Goal: Task Accomplishment & Management: Manage account settings

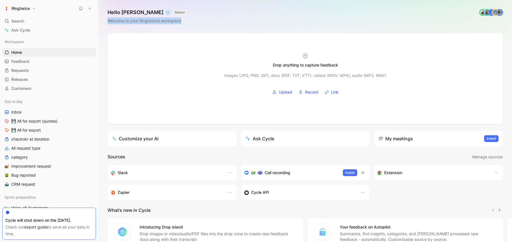
drag, startPoint x: 106, startPoint y: 21, endPoint x: 188, endPoint y: 23, distance: 81.7
click at [188, 23] on div "Hello [PERSON_NAME] ❄️ MAKER Welcome to your Ringtwice’s workspace S" at bounding box center [306, 16] width 414 height 33
click at [31, 63] on link "Feedback G then F" at bounding box center [49, 61] width 94 height 8
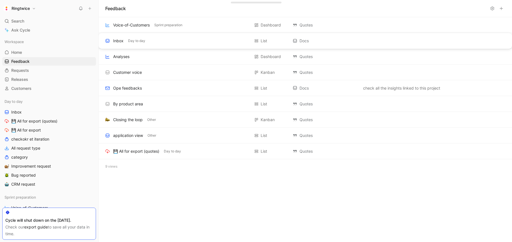
drag, startPoint x: 112, startPoint y: 151, endPoint x: 123, endPoint y: 38, distance: 113.4
click at [123, 38] on div "Voice-of-Customers Sprint preparation Dashboard Quotes Add description Analyses…" at bounding box center [306, 95] width 414 height 157
click at [119, 41] on div "Inbox" at bounding box center [118, 40] width 10 height 7
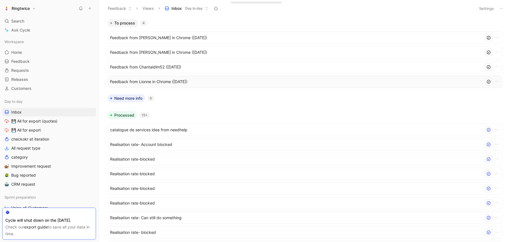
click at [156, 82] on span "Feedback from Lionne in Chrome ([DATE])" at bounding box center [296, 81] width 372 height 7
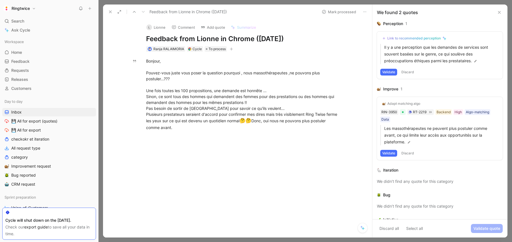
click at [108, 10] on button at bounding box center [110, 12] width 8 height 8
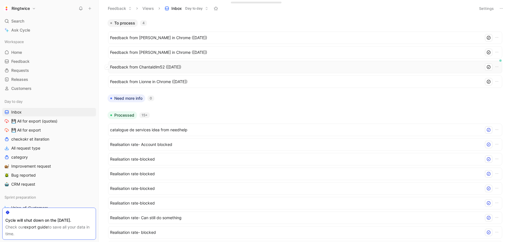
click at [146, 68] on span "Feedback from Chantaldlm52 ([DATE])" at bounding box center [296, 67] width 372 height 7
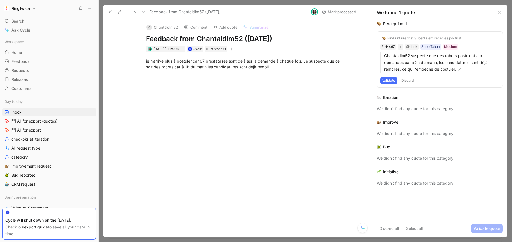
click at [110, 12] on icon at bounding box center [110, 12] width 5 height 5
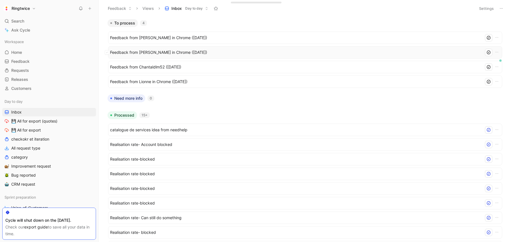
click at [160, 54] on span "Feedback from [PERSON_NAME] in Chrome ([DATE])" at bounding box center [296, 52] width 372 height 7
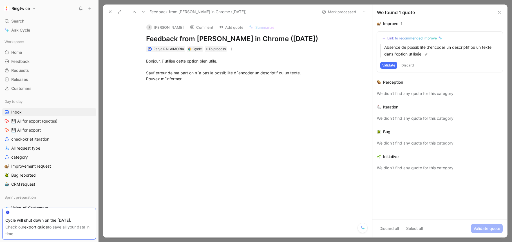
click at [108, 12] on icon at bounding box center [110, 12] width 5 height 5
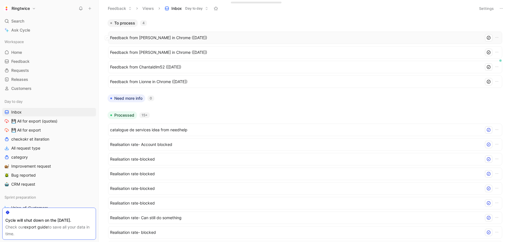
click at [154, 41] on span "Feedback from [PERSON_NAME] in Chrome ([DATE])" at bounding box center [296, 37] width 372 height 7
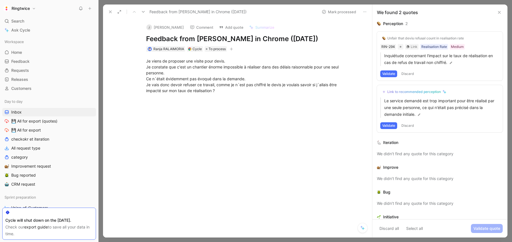
click at [111, 12] on icon at bounding box center [110, 12] width 5 height 5
